Goal: Transaction & Acquisition: Download file/media

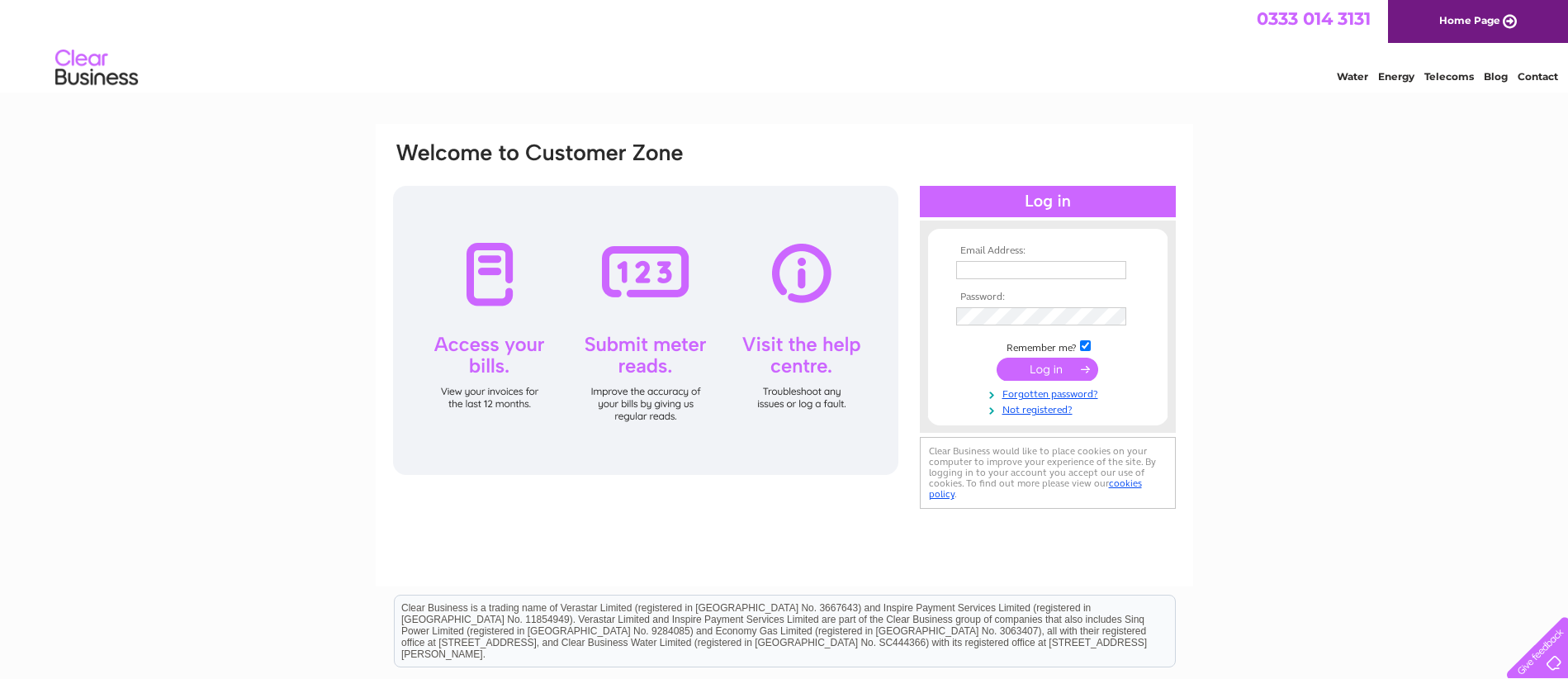
type input "accounts@broadoakmanagement.co.uk"
click at [1032, 378] on input "submit" at bounding box center [1046, 369] width 101 height 24
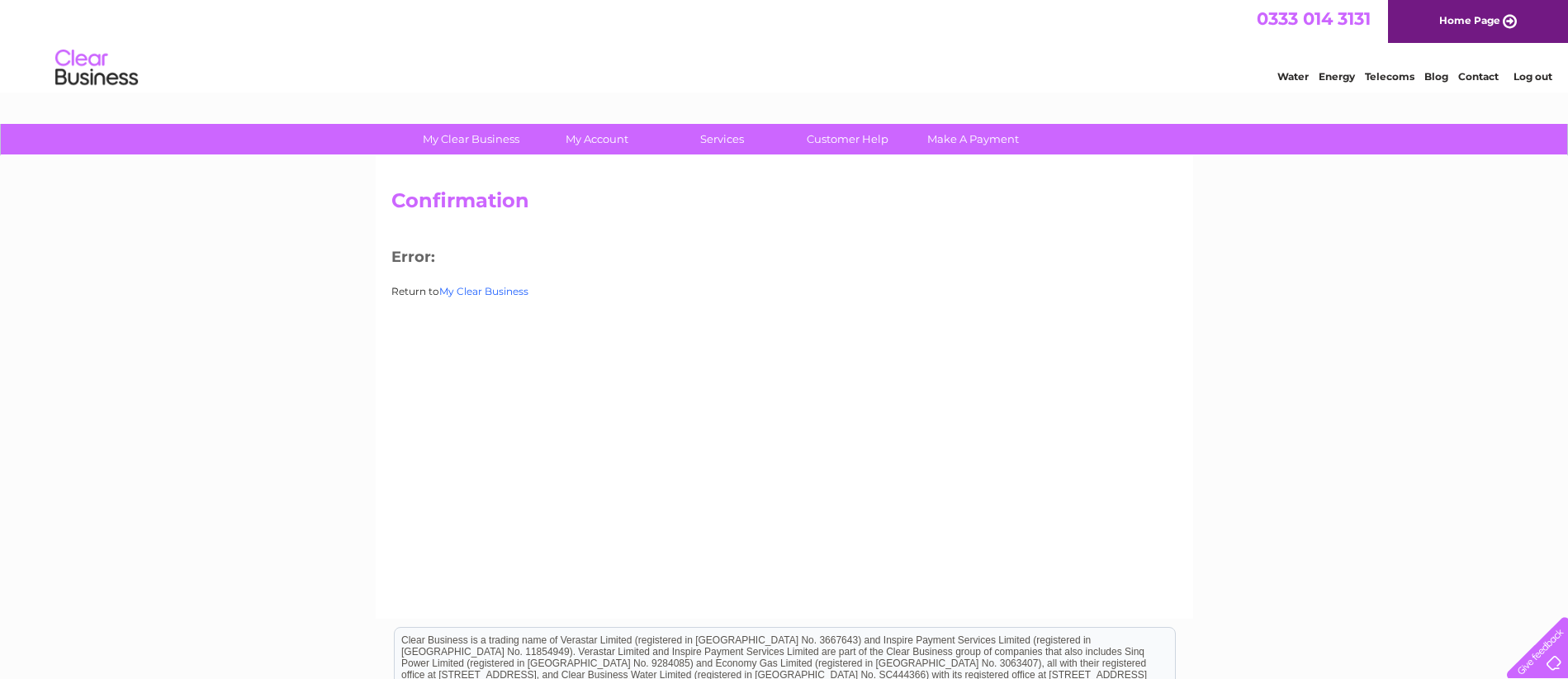
click at [481, 293] on link "My Clear Business" at bounding box center [484, 290] width 89 height 13
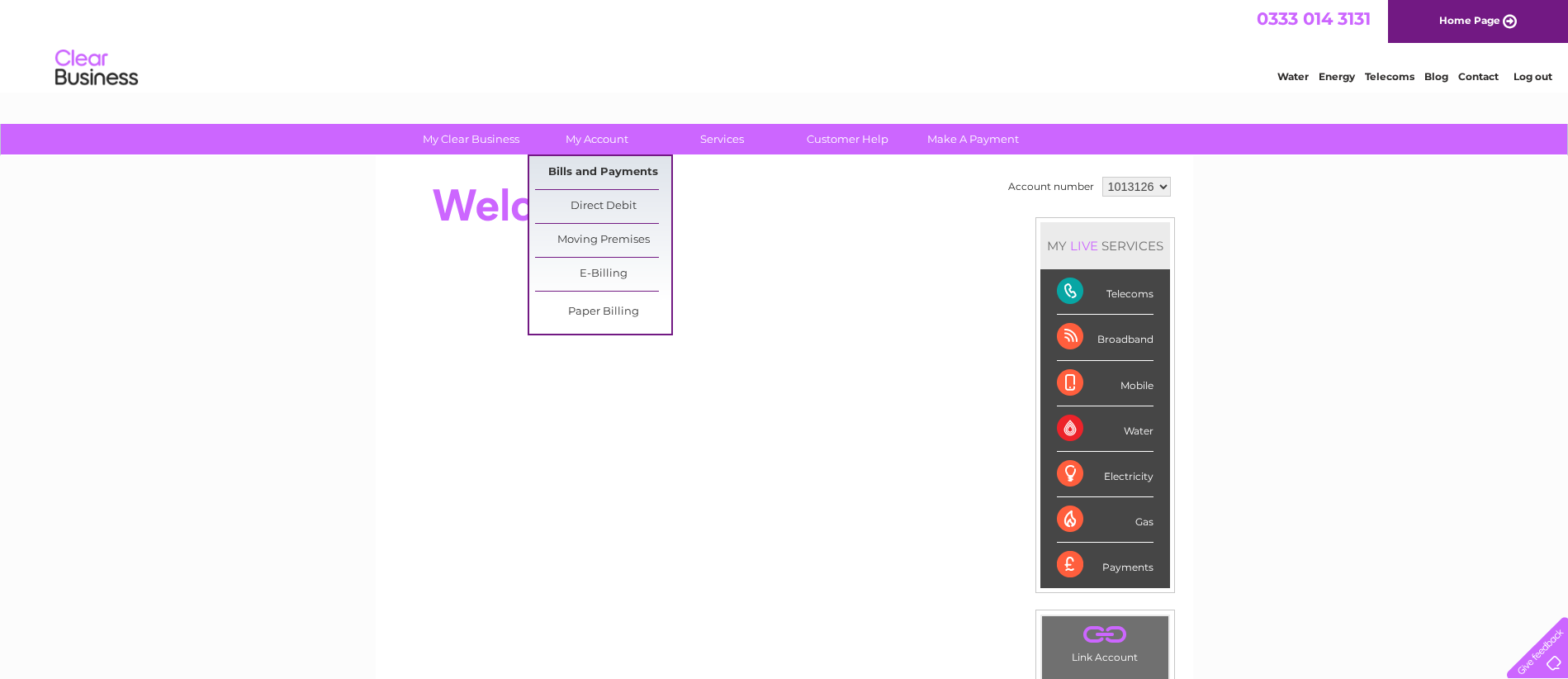
click at [611, 176] on link "Bills and Payments" at bounding box center [602, 173] width 136 height 33
click at [622, 175] on link "Bills and Payments" at bounding box center [602, 173] width 136 height 33
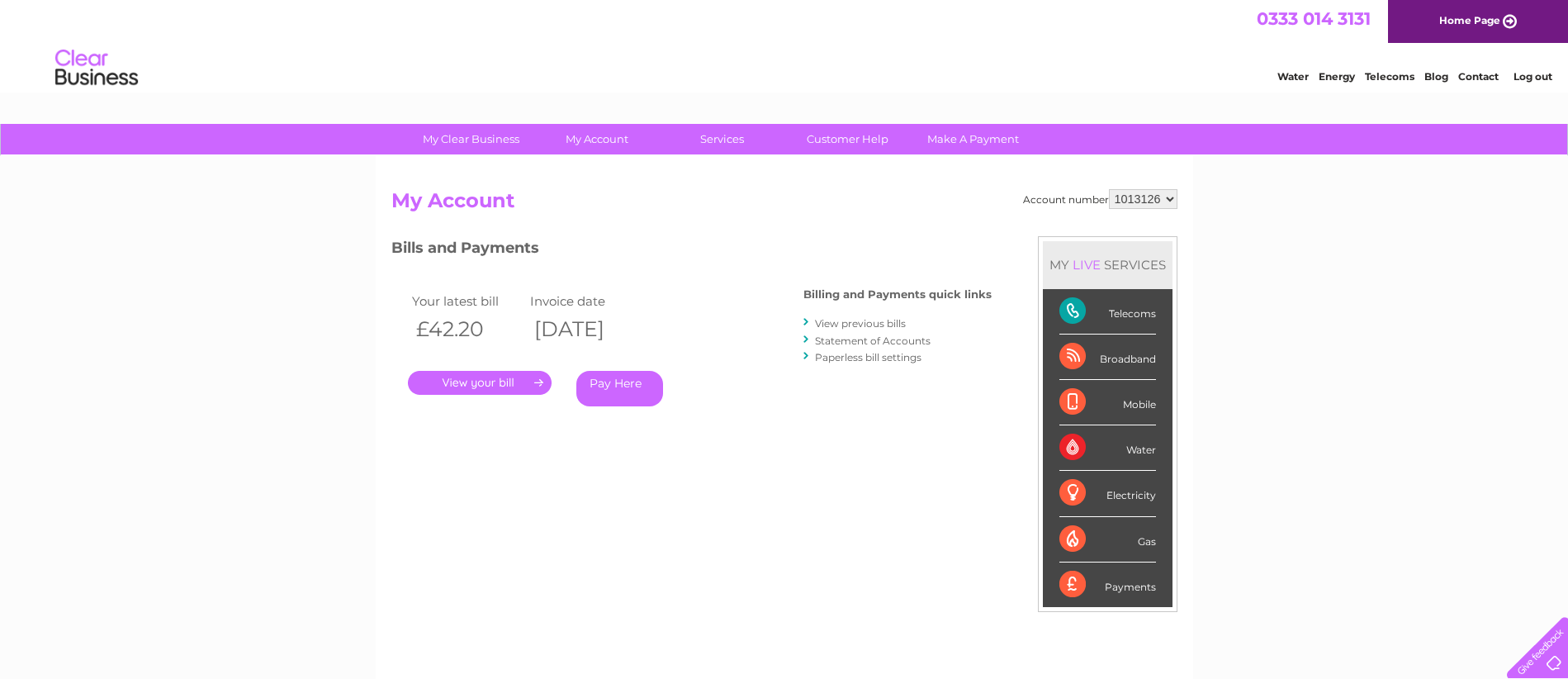
click at [884, 326] on link "View previous bills" at bounding box center [860, 323] width 91 height 13
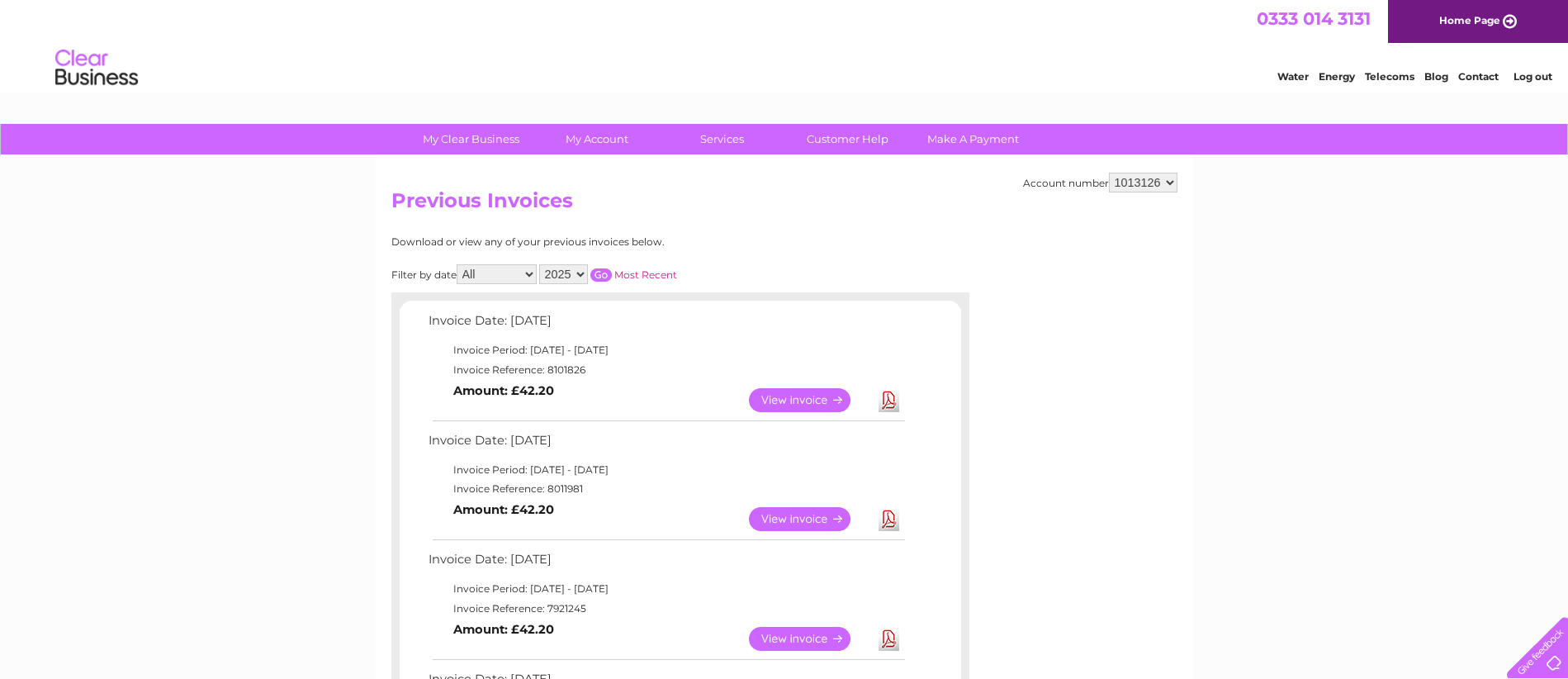
click at [889, 403] on link "Download" at bounding box center [888, 399] width 21 height 24
click at [888, 522] on link "Download" at bounding box center [888, 519] width 21 height 24
click at [1170, 183] on select "1013126 1013127 1013128 1013152 1013153 1021775 1022054 1022055 1022056 1022057…" at bounding box center [1143, 183] width 69 height 20
select select "1013128"
click at [1109, 173] on select "1013126 1013127 1013128 1013152 1013153 1021775 1022054 1022055 1022056 1022057…" at bounding box center [1143, 183] width 69 height 20
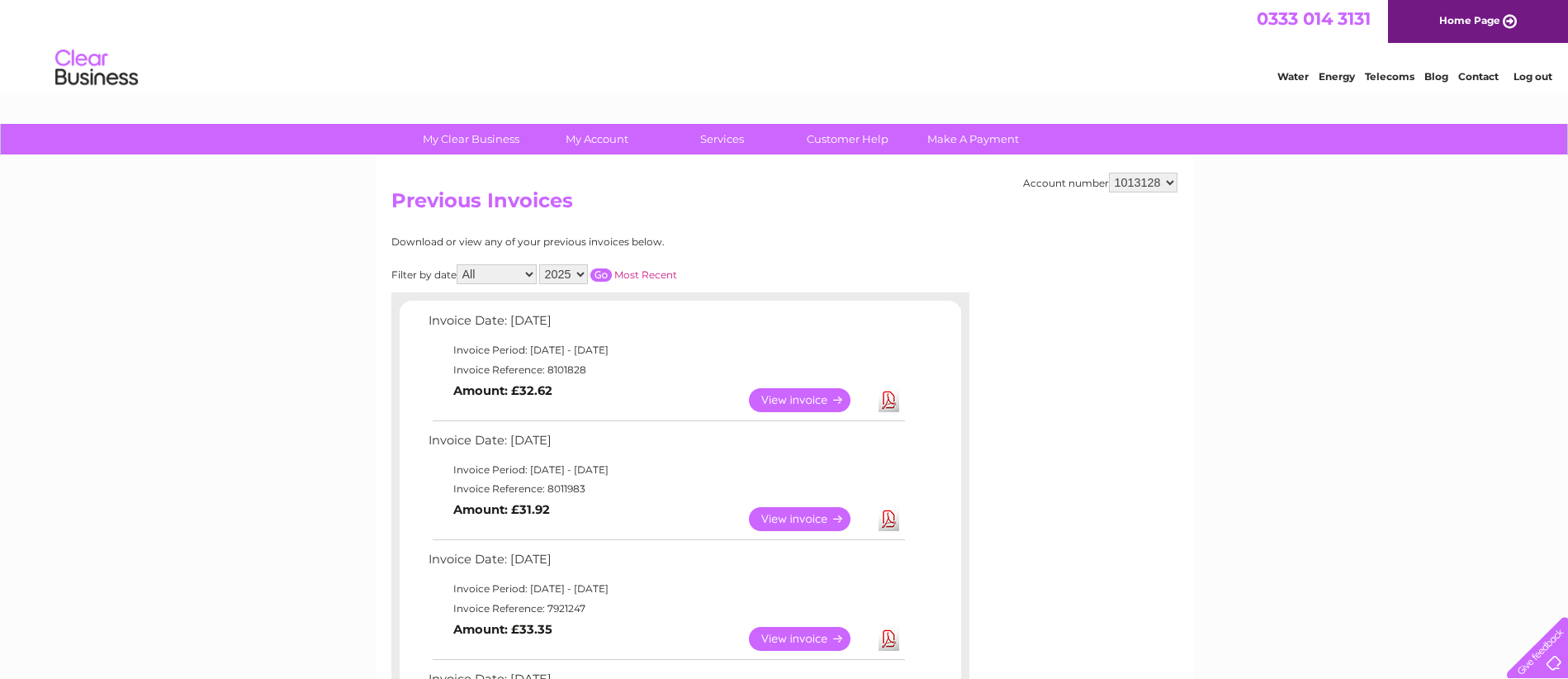
click at [891, 526] on link "Download" at bounding box center [888, 519] width 21 height 24
click at [891, 399] on link "Download" at bounding box center [888, 399] width 21 height 24
click at [889, 409] on link "Download" at bounding box center [888, 399] width 21 height 24
click at [892, 397] on link "Download" at bounding box center [888, 399] width 21 height 24
click at [891, 404] on link "Download" at bounding box center [888, 399] width 21 height 24
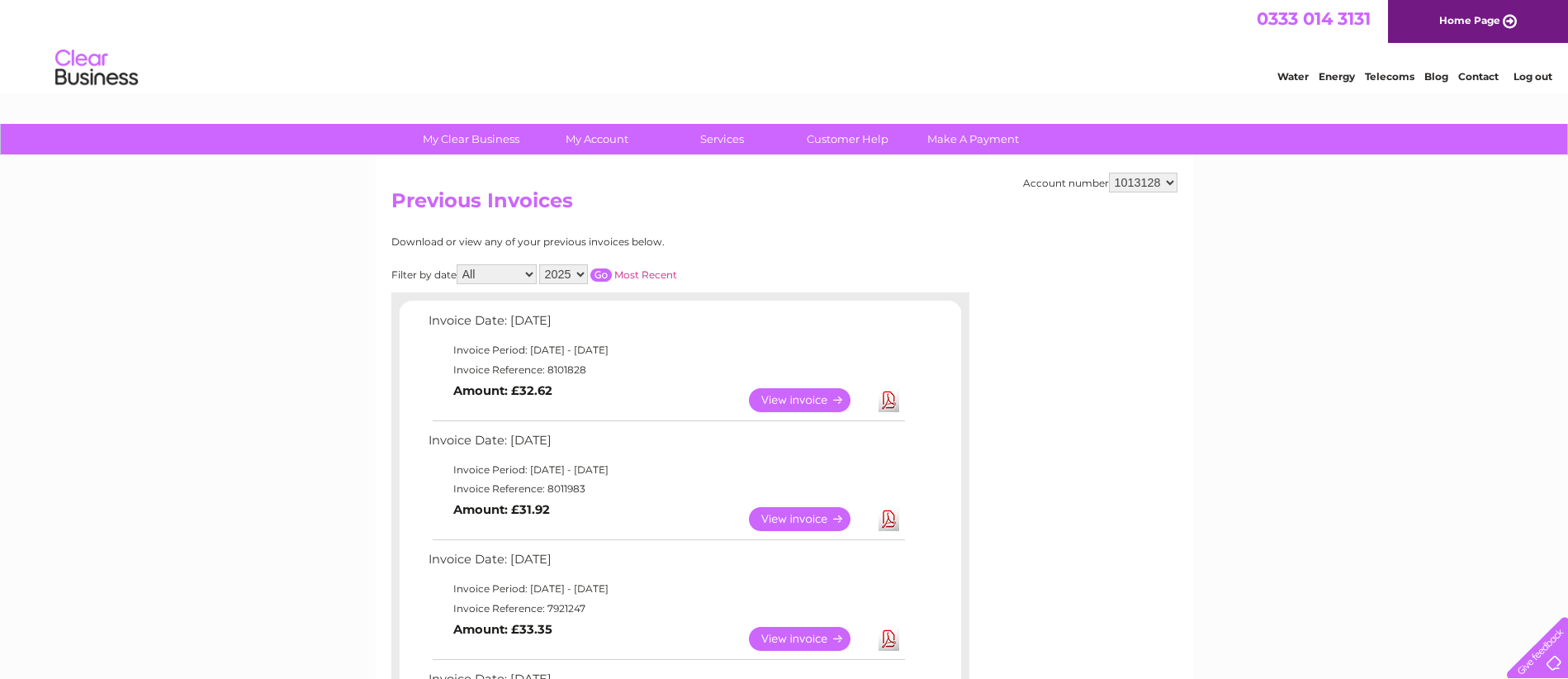
click at [891, 403] on link "Download" at bounding box center [888, 399] width 21 height 24
click at [1171, 183] on select "1013126 1013127 1013128 1013152 1013153 1021775 1022054 1022055 1022056 1022057…" at bounding box center [1143, 183] width 69 height 20
select select "1022059"
click at [1109, 173] on select "1013126 1013127 1013128 1013152 1013153 1021775 1022054 1022055 1022056 1022057…" at bounding box center [1143, 183] width 69 height 20
click at [892, 521] on link "Download" at bounding box center [888, 519] width 21 height 24
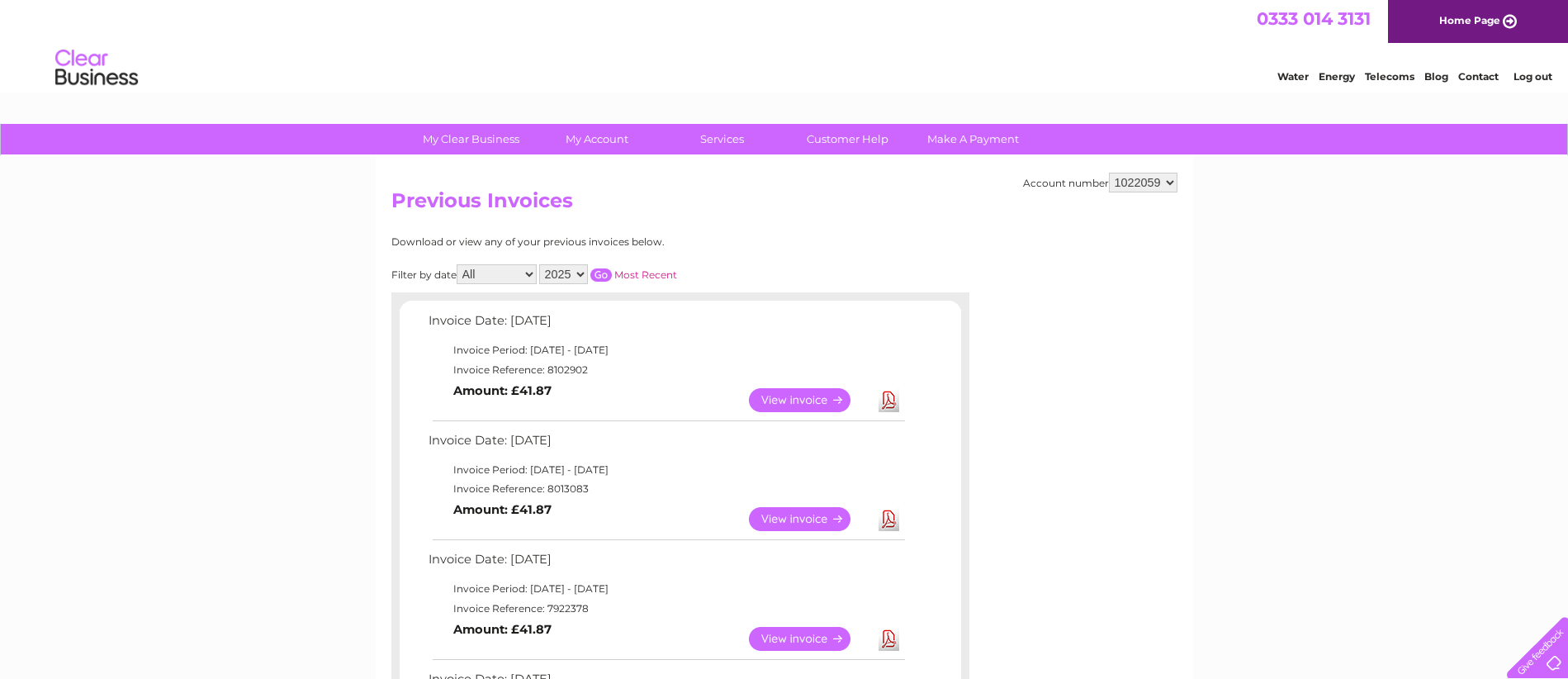
click at [906, 519] on td "View Download Amount: £41.87" at bounding box center [665, 518] width 483 height 40
click at [892, 526] on link "Download" at bounding box center [888, 519] width 21 height 24
click at [895, 518] on link "Download" at bounding box center [888, 519] width 21 height 24
click at [887, 400] on link "Download" at bounding box center [888, 399] width 21 height 24
click at [1173, 183] on select "1013126 1013127 1013128 1013152 1013153 1021775 1022054 1022055 1022056 1022057…" at bounding box center [1143, 183] width 69 height 20
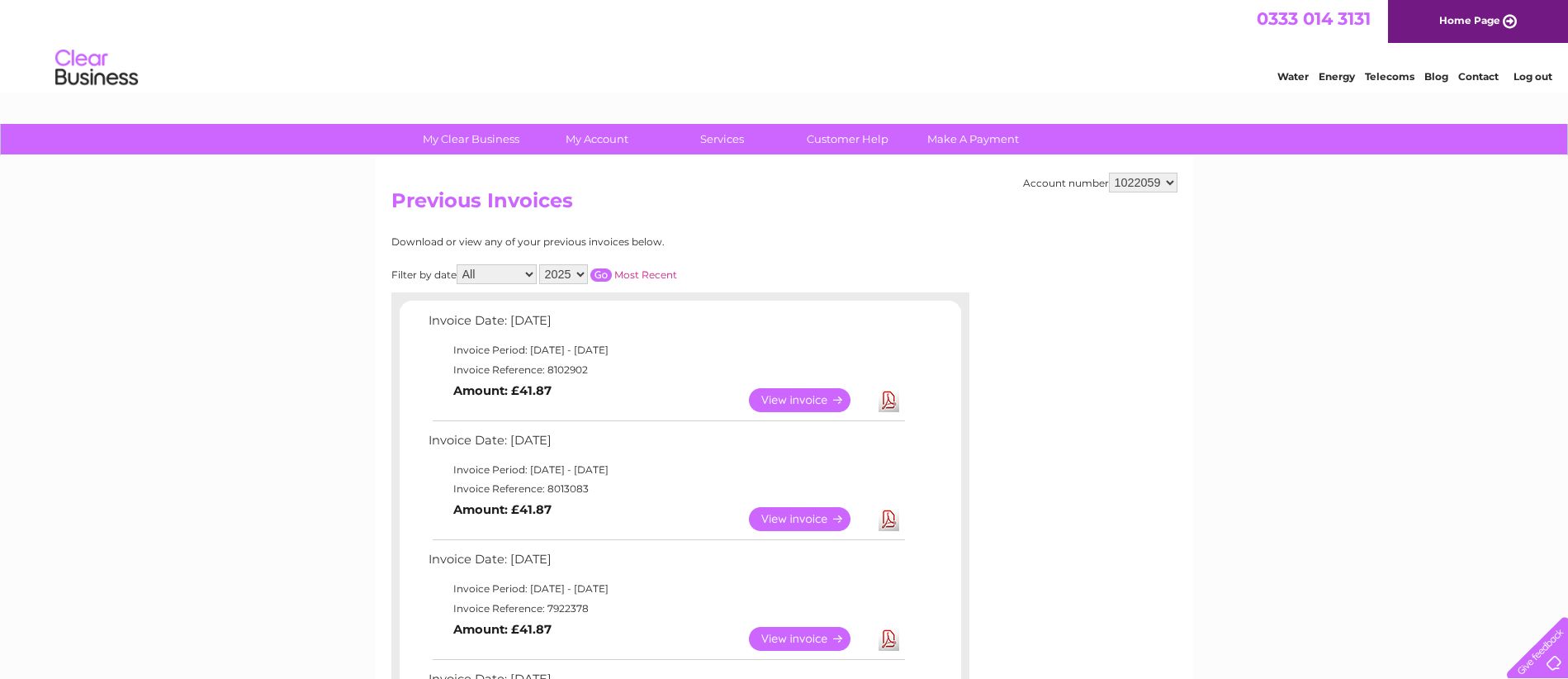
select select "1022058"
click at [1109, 173] on select "1013126 1013127 1013128 1013152 1013153 1021775 1022054 1022055 1022056 1022057…" at bounding box center [1143, 183] width 69 height 20
click at [888, 517] on link "Download" at bounding box center [888, 519] width 21 height 24
click at [892, 402] on link "Download" at bounding box center [888, 399] width 21 height 24
click at [1172, 174] on select "1013126 1013127 1013128 1013152 1013153 1021775 1022054 1022055 1022056 1022057…" at bounding box center [1143, 183] width 69 height 20
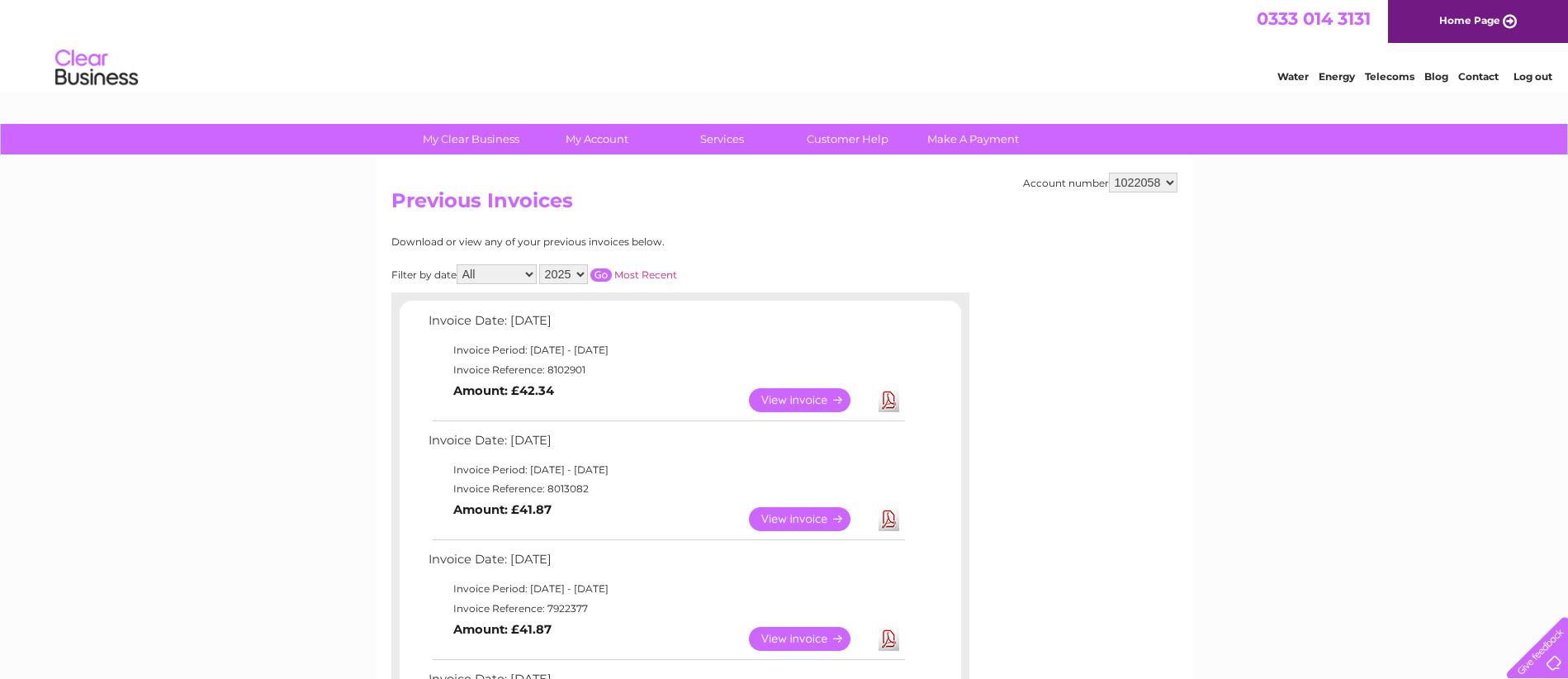
select select "1022057"
click at [1109, 173] on select "1013126 1013127 1013128 1013152 1013153 1021775 1022054 1022055 1022056 1022057…" at bounding box center [1143, 183] width 69 height 20
click at [887, 525] on link "Download" at bounding box center [888, 519] width 21 height 24
click at [896, 401] on link "Download" at bounding box center [888, 399] width 21 height 24
click at [1168, 181] on select "1013126 1013127 1013128 1013152 1013153 1021775 1022054 1022055 1022056 1022057…" at bounding box center [1143, 183] width 69 height 20
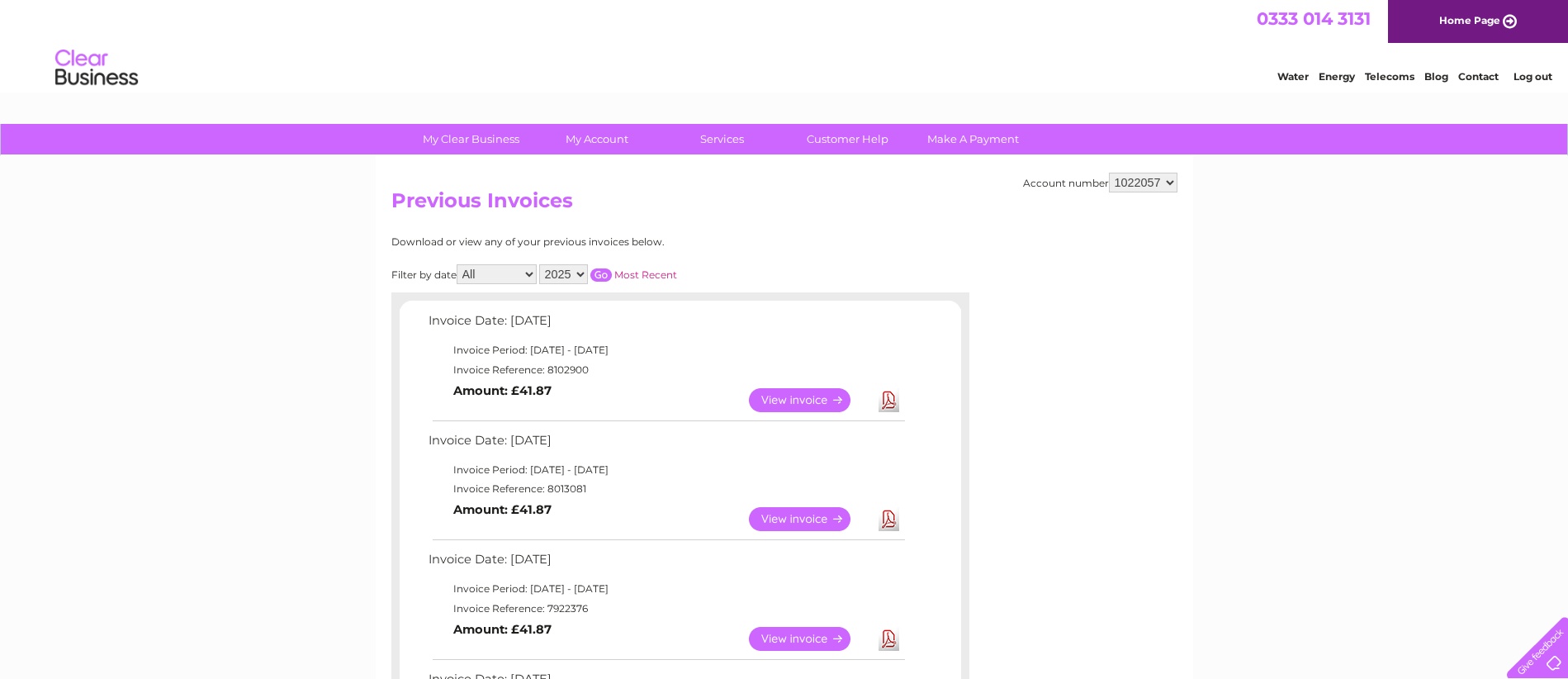
select select "1022056"
click at [1109, 173] on select "1013126 1013127 1013128 1013152 1013153 1021775 1022054 1022055 1022056 1022057…" at bounding box center [1143, 183] width 69 height 20
click at [887, 518] on link "Download" at bounding box center [888, 519] width 21 height 24
click at [889, 402] on link "Download" at bounding box center [888, 399] width 21 height 24
click at [1176, 183] on select "1013126 1013127 1013128 1013152 1013153 1021775 1022054 1022055 1022056 1022057…" at bounding box center [1143, 183] width 69 height 20
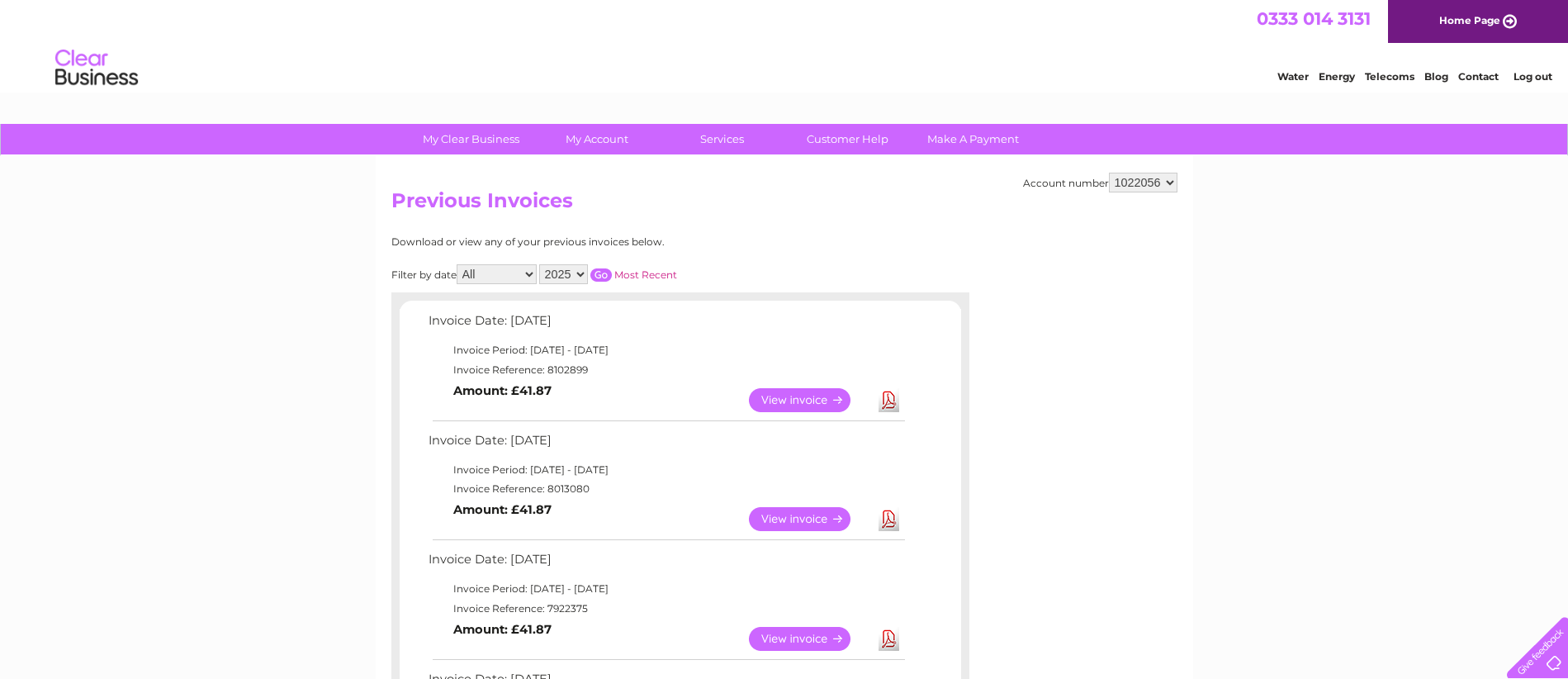
select select "1022055"
click at [1109, 173] on select "1013126 1013127 1013128 1013152 1013153 1021775 1022054 1022055 1022056 1022057…" at bounding box center [1143, 183] width 69 height 20
click at [887, 520] on link "Download" at bounding box center [888, 519] width 21 height 24
click at [888, 403] on link "Download" at bounding box center [888, 399] width 21 height 24
click at [882, 403] on link "Download" at bounding box center [888, 399] width 21 height 24
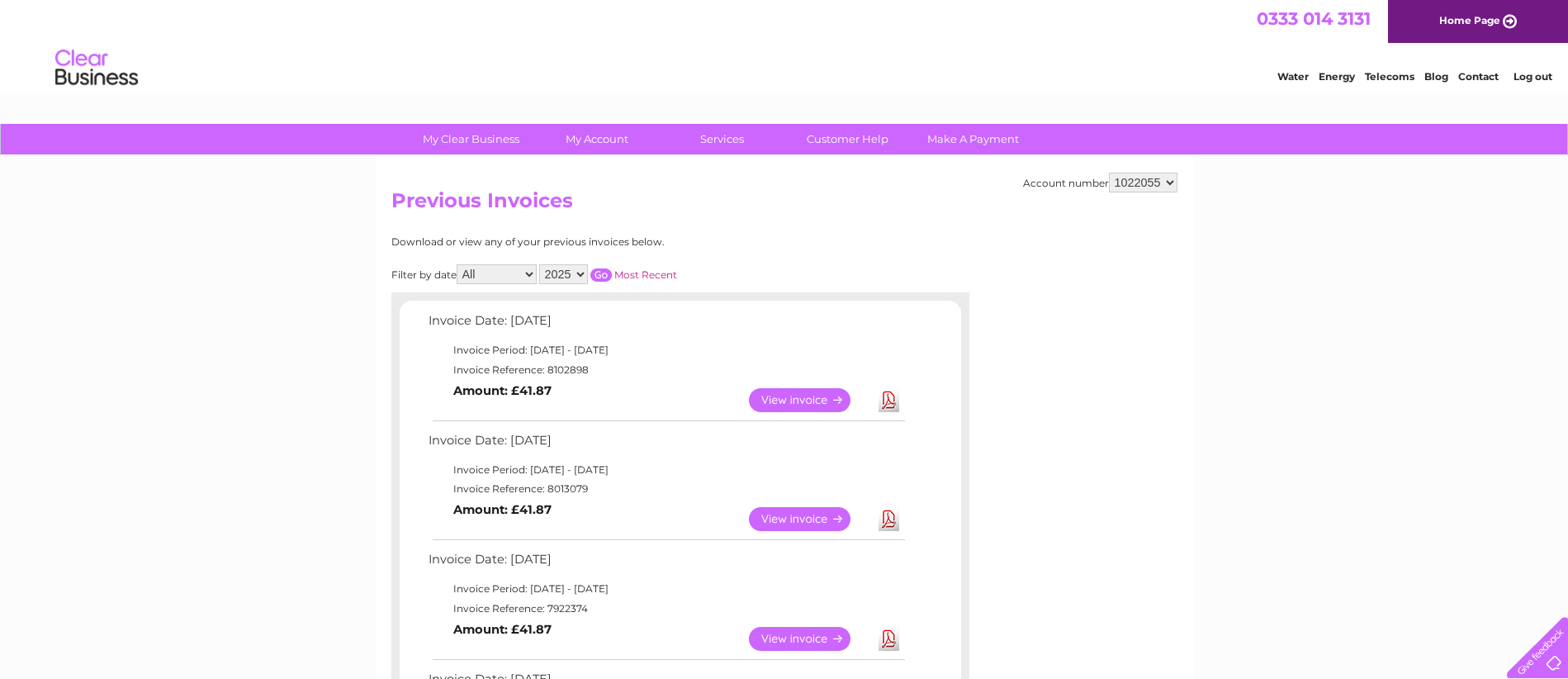
click at [1171, 183] on select "1013126 1013127 1013128 1013152 1013153 1021775 1022054 1022055 1022056 1022057…" at bounding box center [1143, 183] width 69 height 20
select select "1022054"
click at [1109, 173] on select "1013126 1013127 1013128 1013152 1013153 1021775 1022054 1022055 1022056 1022057…" at bounding box center [1143, 183] width 69 height 20
click at [892, 523] on link "Download" at bounding box center [888, 519] width 21 height 24
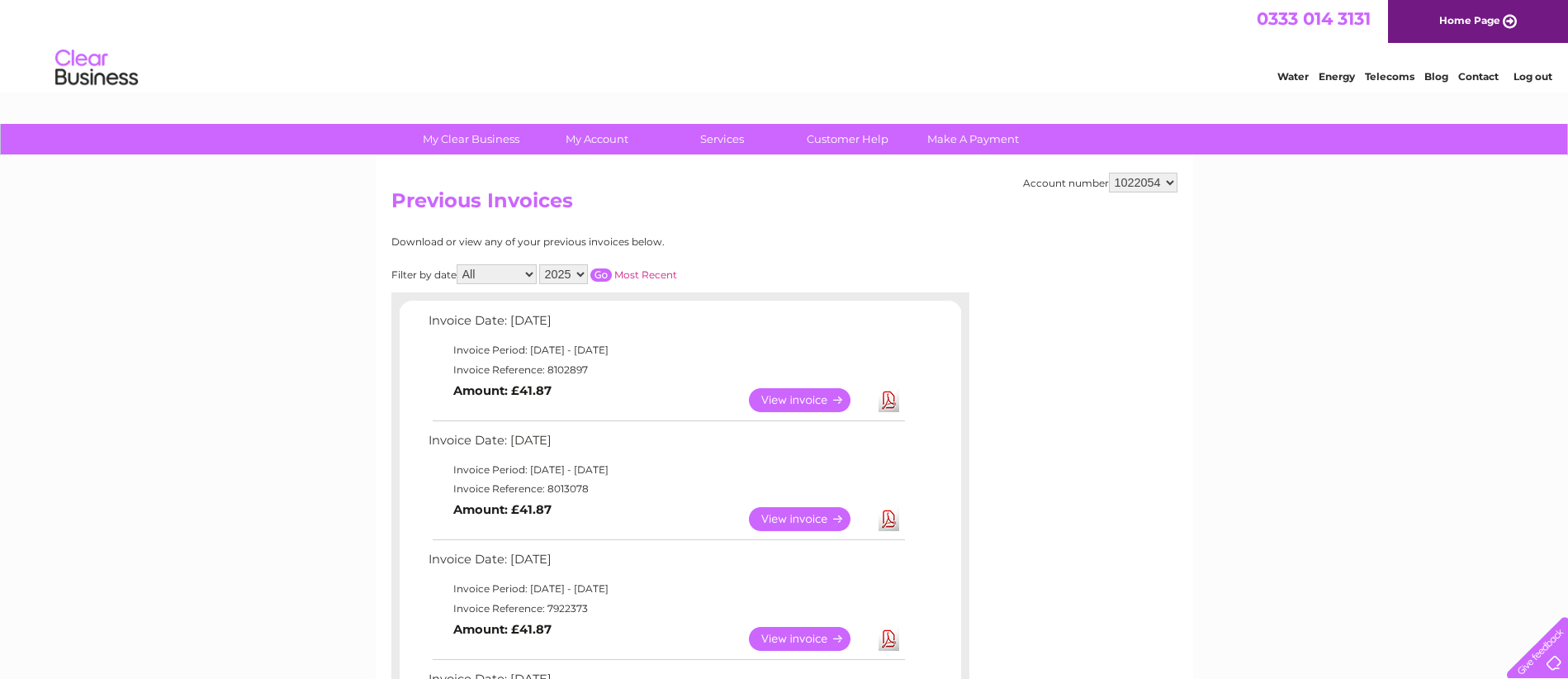
click at [896, 398] on link "Download" at bounding box center [888, 399] width 21 height 24
click at [1167, 182] on select "1013126 1013127 1013128 1013152 1013153 1021775 1022054 1022055 1022056 1022057…" at bounding box center [1143, 183] width 69 height 20
select select "1021775"
click at [1109, 173] on select "1013126 1013127 1013128 1013152 1013153 1021775 1022054 1022055 1022056 1022057…" at bounding box center [1143, 183] width 69 height 20
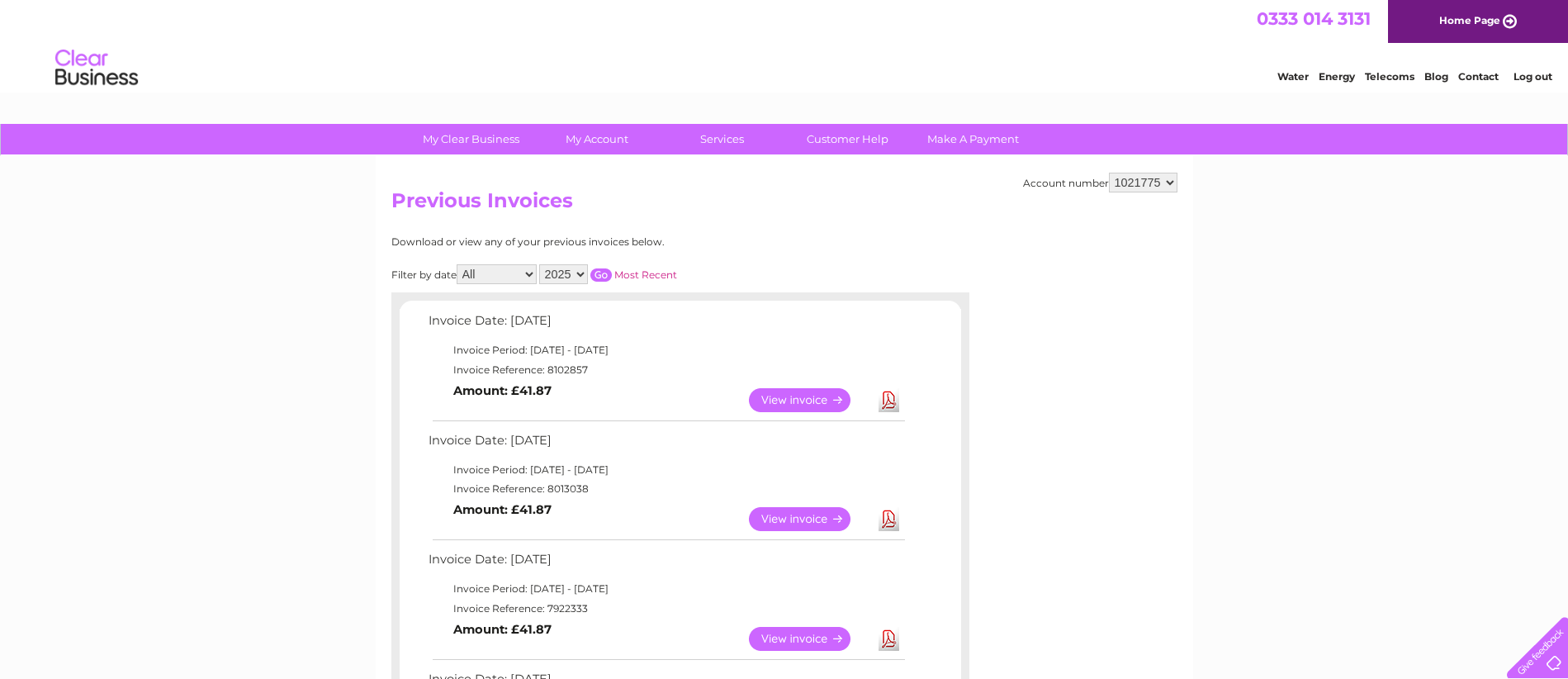
click at [893, 518] on link "Download" at bounding box center [888, 519] width 21 height 24
click at [881, 399] on link "Download" at bounding box center [888, 399] width 21 height 24
click at [1172, 180] on select "1013126 1013127 1013128 1013152 1013153 1021775 1022054 1022055 1022056 1022057…" at bounding box center [1143, 183] width 69 height 20
select select "1013153"
click at [1109, 173] on select "1013126 1013127 1013128 1013152 1013153 1021775 1022054 1022055 1022056 1022057…" at bounding box center [1143, 183] width 69 height 20
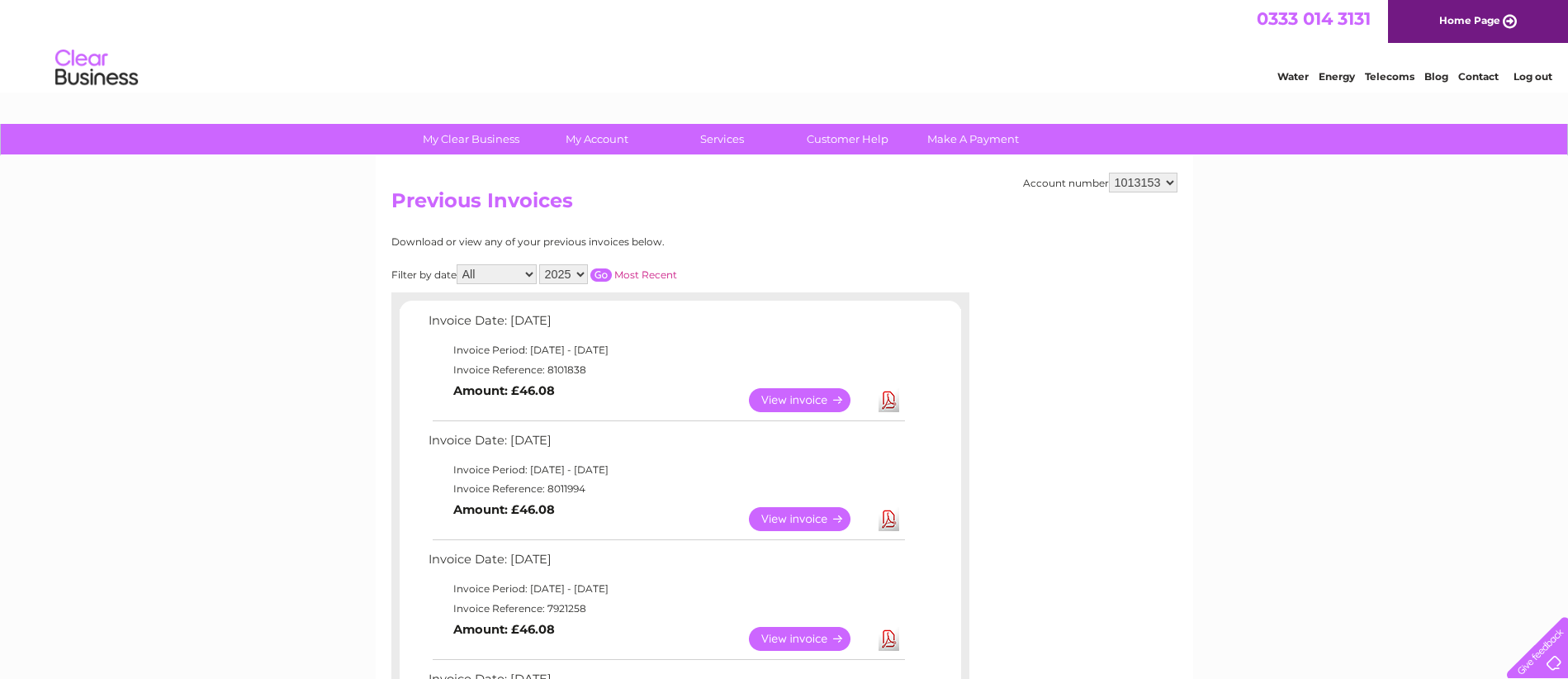
click at [895, 520] on link "Download" at bounding box center [888, 519] width 21 height 24
click at [894, 398] on link "Download" at bounding box center [888, 399] width 21 height 24
click at [1167, 180] on select "1013126 1013127 1013128 1013152 1013153 1021775 1022054 1022055 1022056 1022057…" at bounding box center [1143, 183] width 69 height 20
select select "1013152"
click at [1109, 173] on select "1013126 1013127 1013128 1013152 1013153 1021775 1022054 1022055 1022056 1022057…" at bounding box center [1143, 183] width 69 height 20
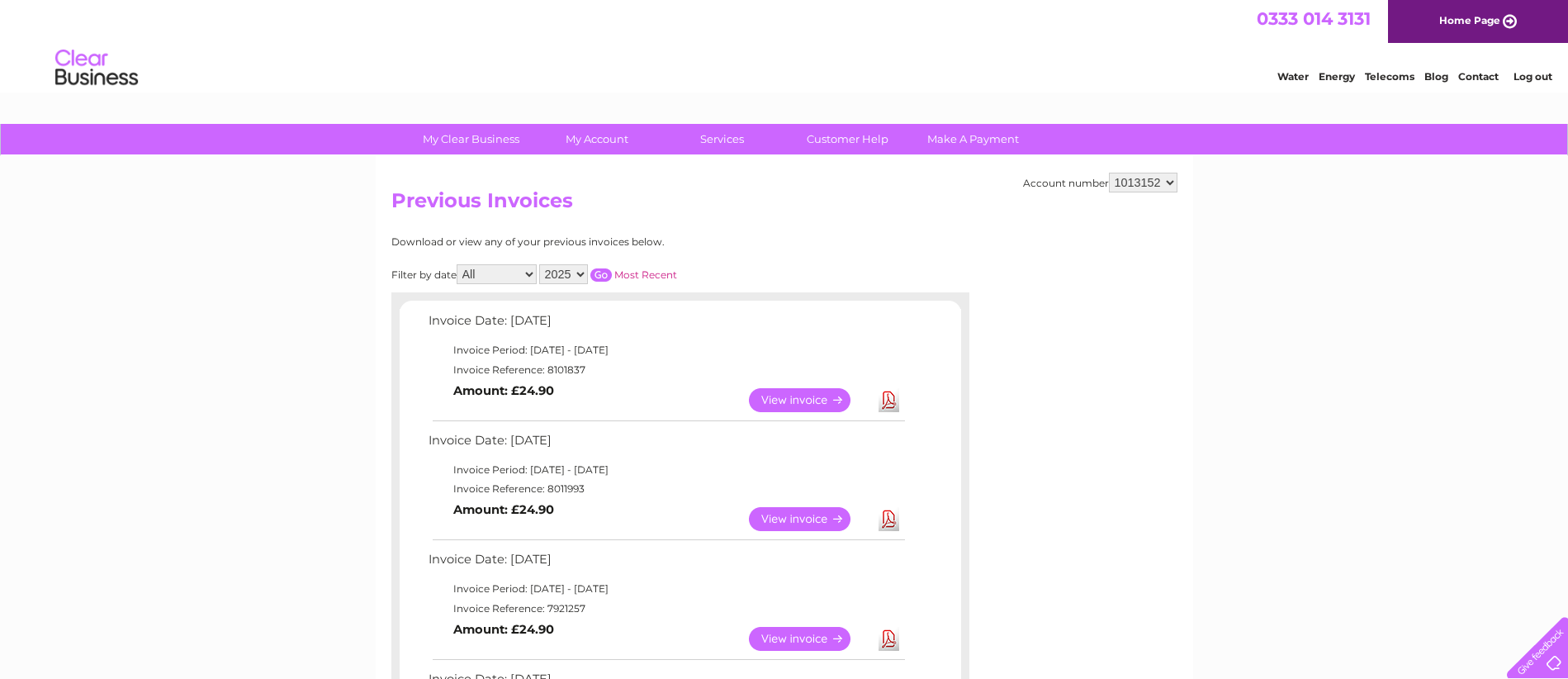
click at [889, 522] on link "Download" at bounding box center [888, 519] width 21 height 24
click at [892, 403] on link "Download" at bounding box center [888, 399] width 21 height 24
click at [889, 398] on link "Download" at bounding box center [888, 399] width 21 height 24
click at [898, 395] on link "Download" at bounding box center [888, 399] width 21 height 24
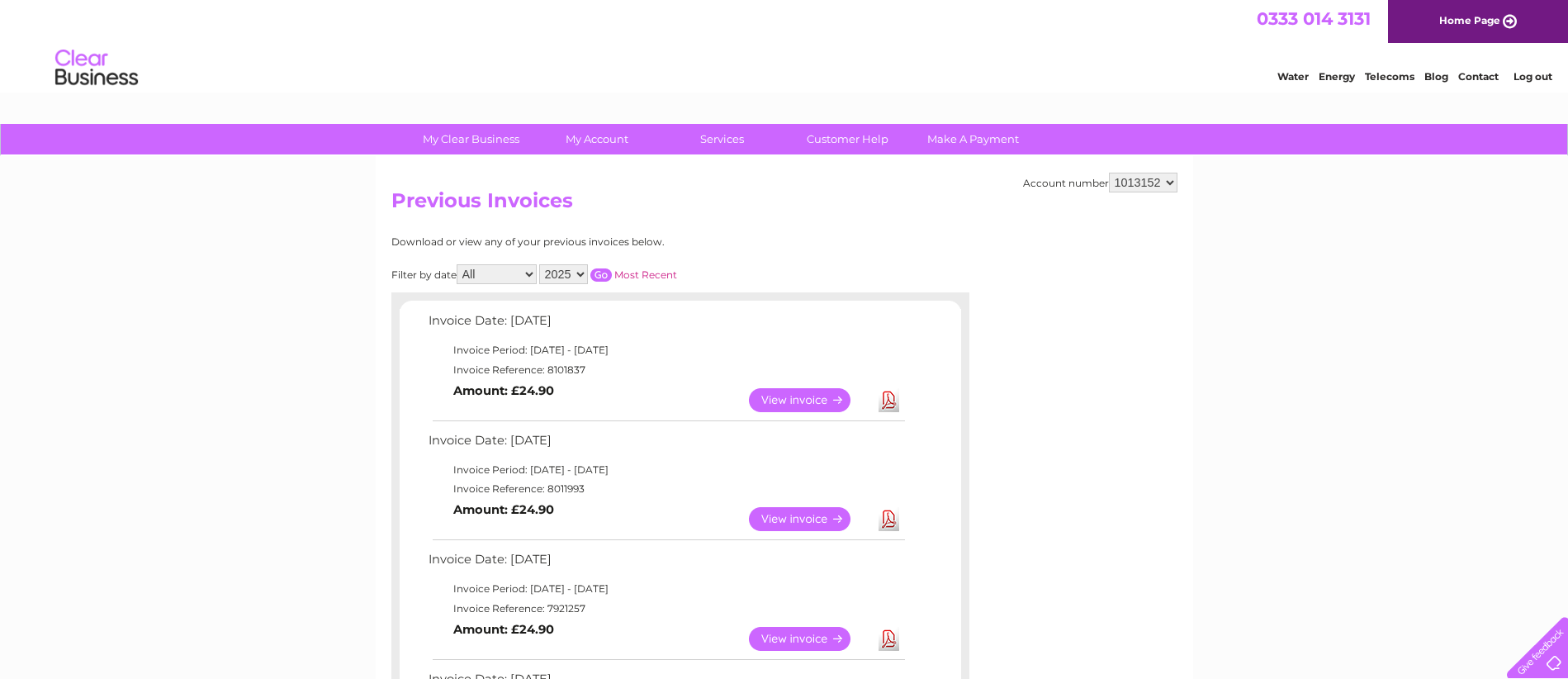
click at [1172, 181] on select "1013126 1013127 1013128 1013152 1013153 1021775 1022054 1022055 1022056 1022057…" at bounding box center [1143, 183] width 69 height 20
select select "1013127"
click at [1109, 173] on select "1013126 1013127 1013128 1013152 1013153 1021775 1022054 1022055 1022056 1022057…" at bounding box center [1143, 183] width 69 height 20
click at [895, 524] on link "Download" at bounding box center [888, 519] width 21 height 24
click at [905, 407] on td "View Download Amount: £56.46" at bounding box center [665, 399] width 483 height 40
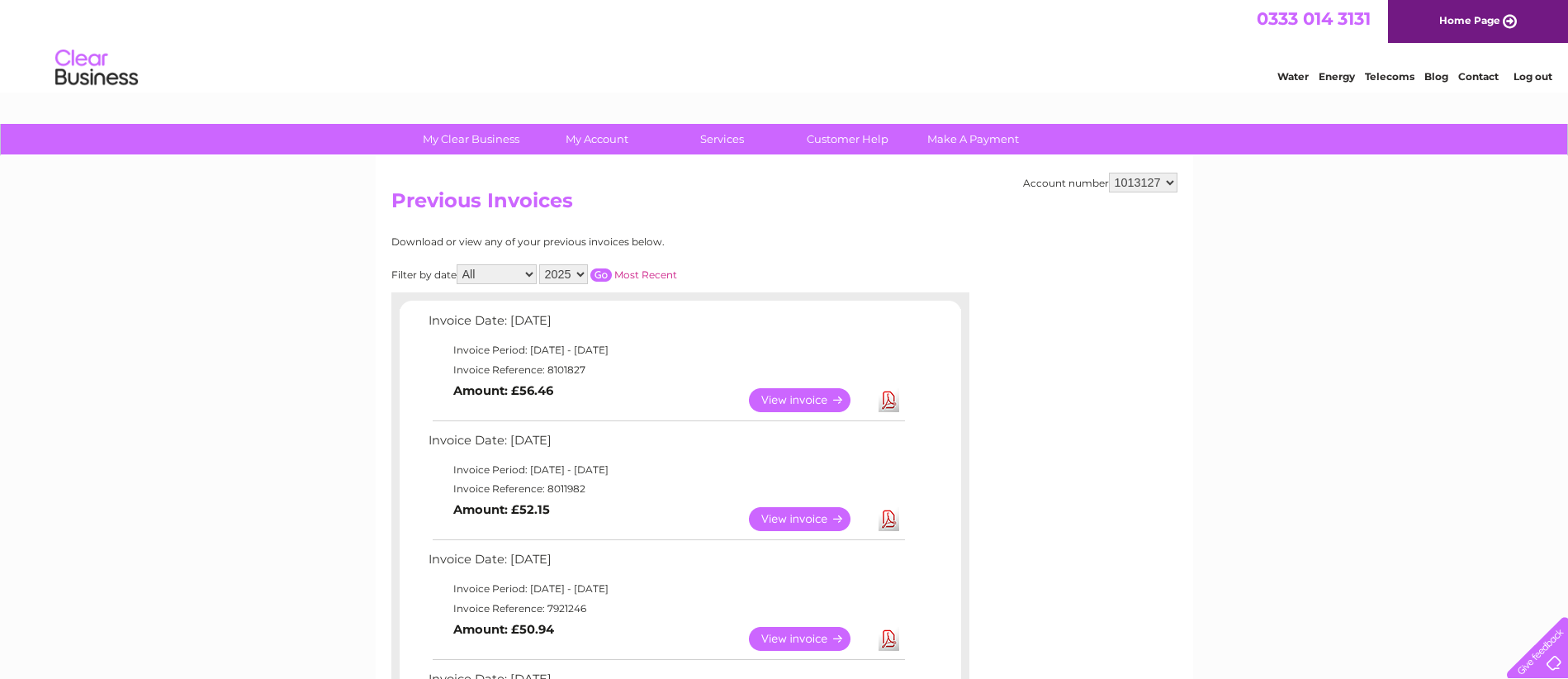
click at [892, 406] on link "Download" at bounding box center [888, 399] width 21 height 24
click at [1173, 183] on select "1013126 1013127 1013128 1013152 1013153 1021775 1022054 1022055 1022056 1022057…" at bounding box center [1143, 183] width 69 height 20
select select "1013128"
click at [1109, 173] on select "1013126 1013127 1013128 1013152 1013153 1021775 1022054 1022055 1022056 1022057…" at bounding box center [1143, 183] width 69 height 20
click at [1174, 184] on select "1013126 1013127 1013128 1013152 1013153 1021775 1022054 1022055 1022056 1022057…" at bounding box center [1143, 183] width 69 height 20
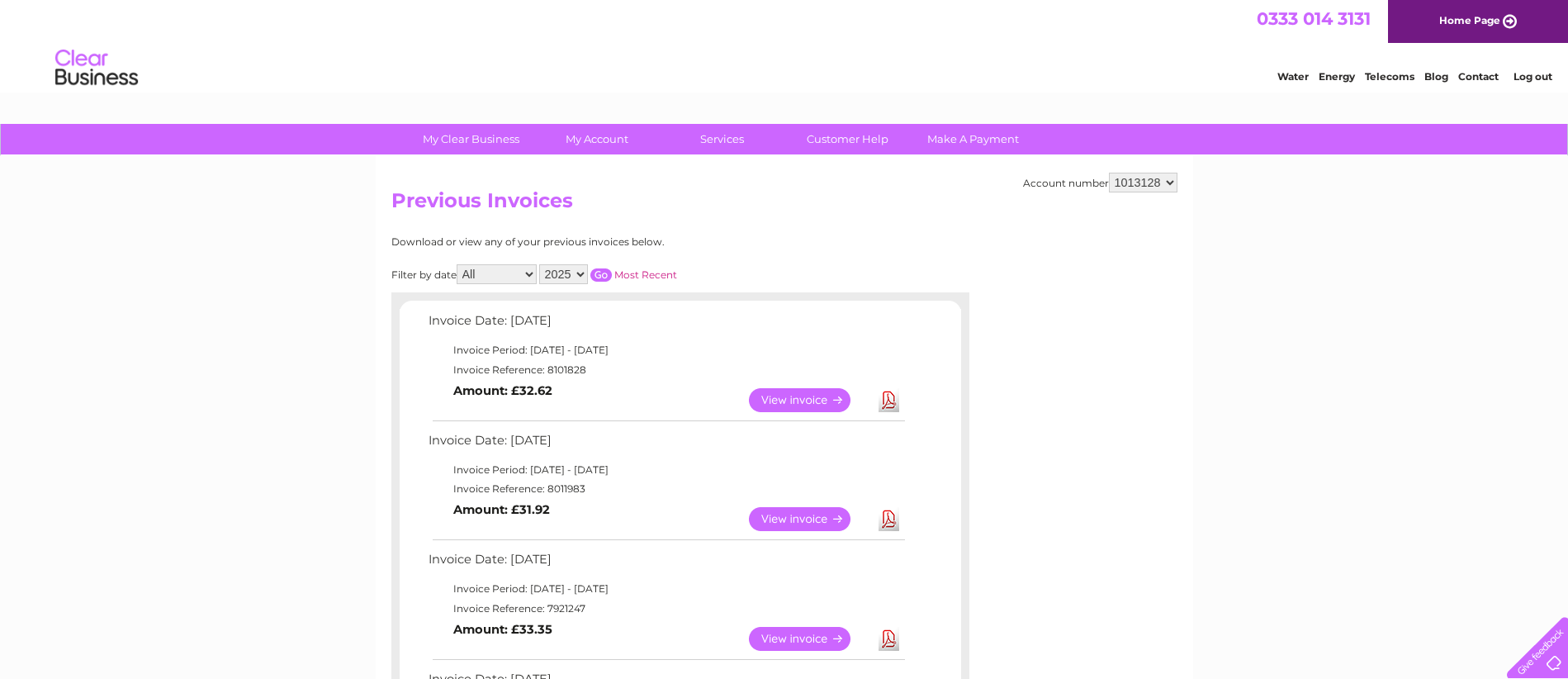
select select "1013126"
click at [1109, 173] on select "1013126 1013127 1013128 1013152 1013153 1021775 1022054 1022055 1022056 1022057…" at bounding box center [1143, 183] width 69 height 20
click at [891, 403] on link "Download" at bounding box center [888, 399] width 21 height 24
click at [1173, 183] on select "1013126 1013127 1013128 1013152 1013153 1021775 1022054 1022055 1022056 1022057…" at bounding box center [1143, 183] width 69 height 20
select select "1013128"
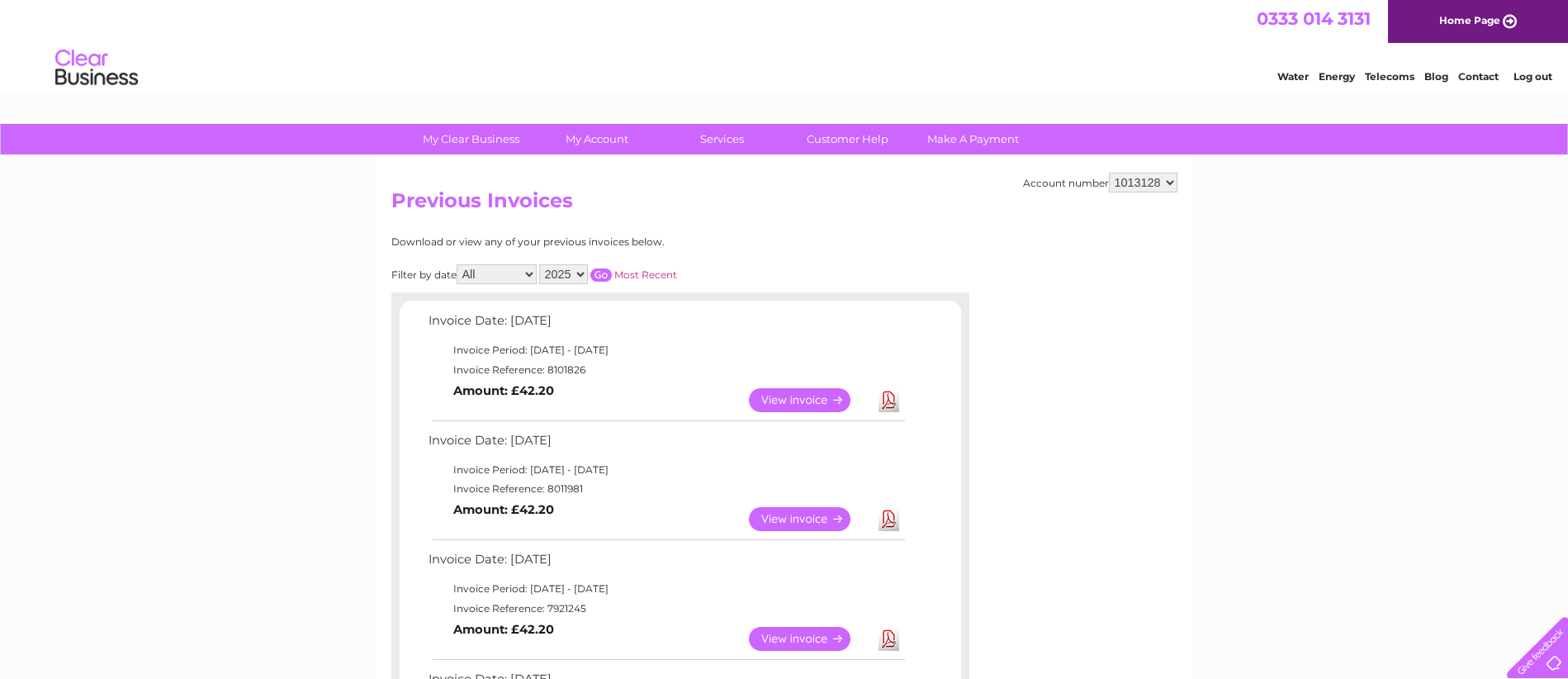
click at [1109, 173] on select "1013126 1013127 1013128 1013152 1013153 1021775 1022054 1022055 1022056 1022057…" at bounding box center [1143, 183] width 69 height 20
click at [891, 398] on link "Download" at bounding box center [888, 399] width 21 height 24
